Goal: Information Seeking & Learning: Understand process/instructions

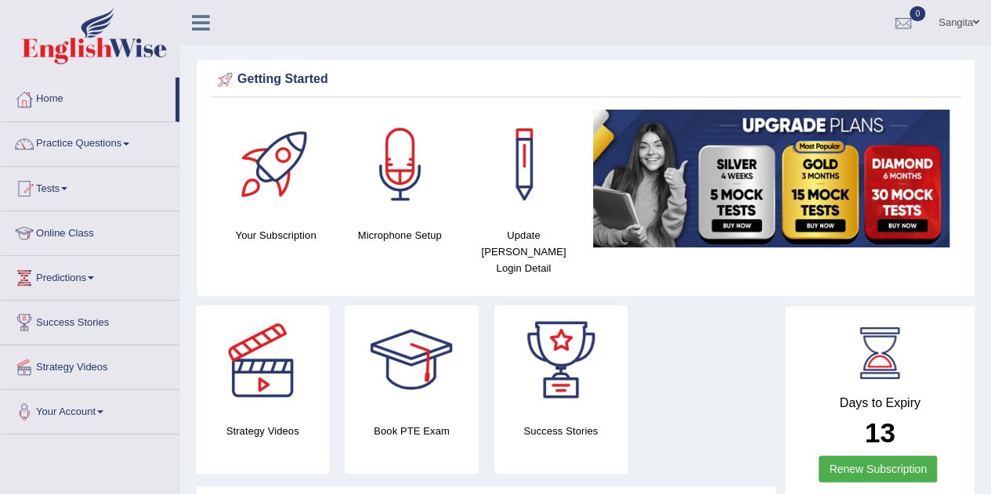
click at [61, 225] on link "Online Class" at bounding box center [90, 231] width 179 height 39
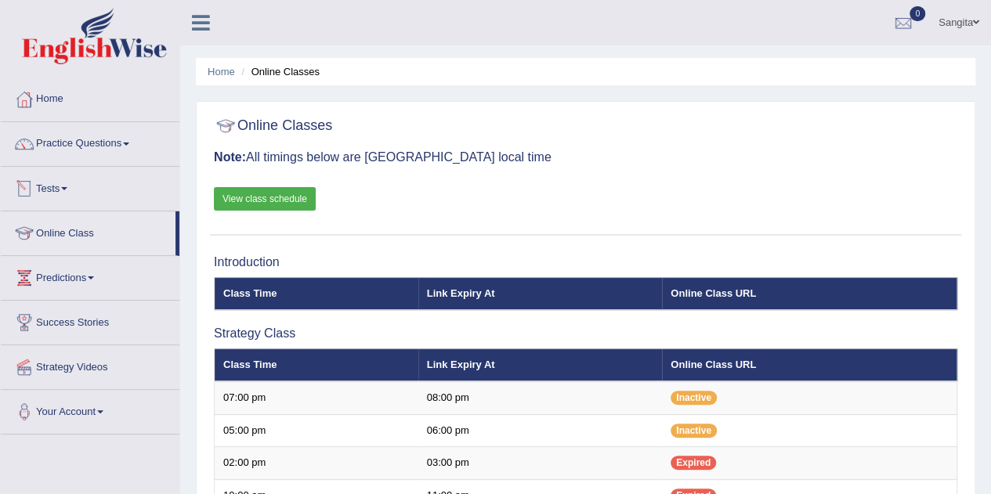
click at [262, 195] on link "View class schedule" at bounding box center [265, 199] width 102 height 24
click at [71, 101] on link "Home" at bounding box center [90, 97] width 179 height 39
